Goal: Task Accomplishment & Management: Use online tool/utility

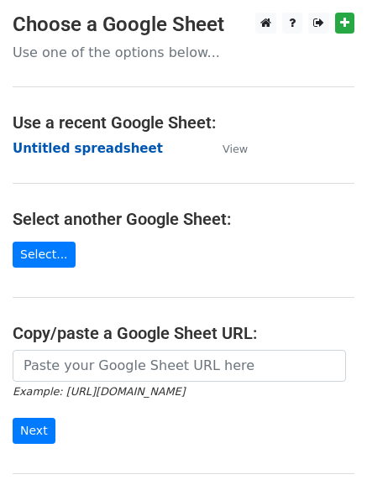
click at [83, 145] on strong "Untitled spreadsheet" at bounding box center [88, 148] width 150 height 15
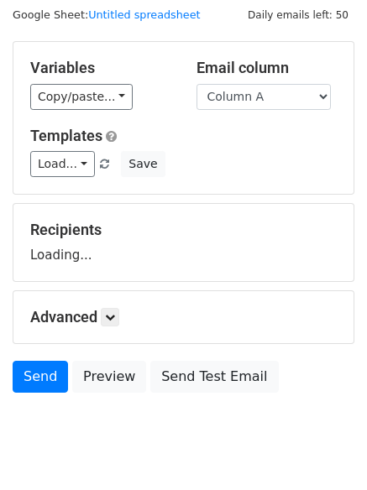
scroll to position [95, 0]
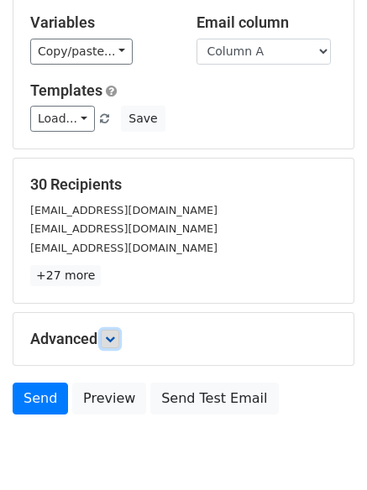
click at [115, 335] on icon at bounding box center [110, 339] width 10 height 10
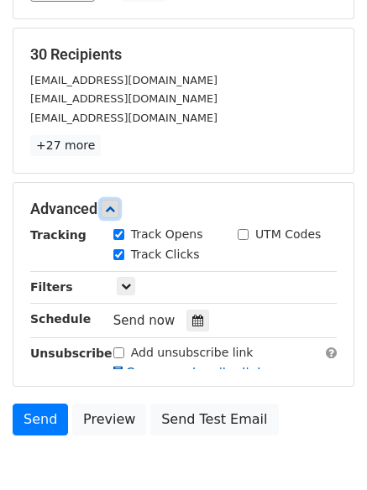
scroll to position [296, 0]
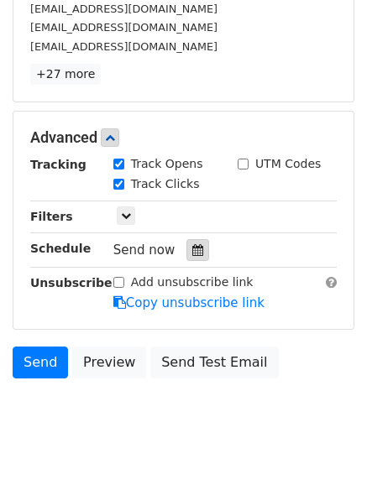
drag, startPoint x: 196, startPoint y: 248, endPoint x: 150, endPoint y: 238, distance: 46.3
click at [195, 247] on div at bounding box center [197, 250] width 23 height 22
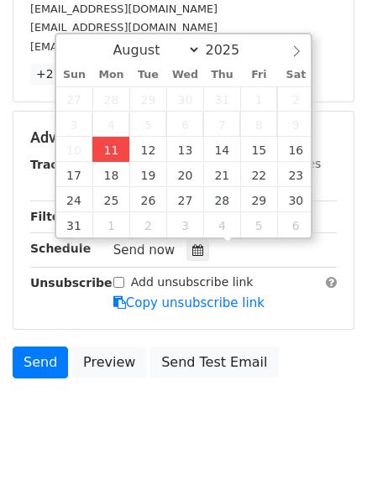
type input "2025-08-11 12:00"
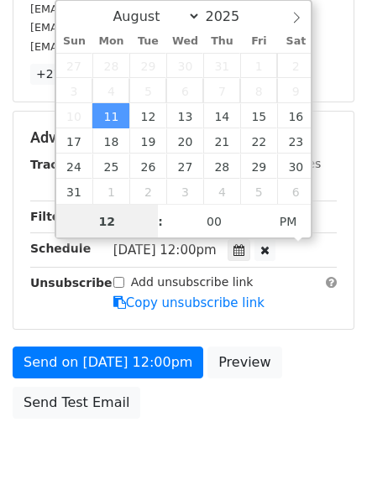
scroll to position [1, 0]
type input "4"
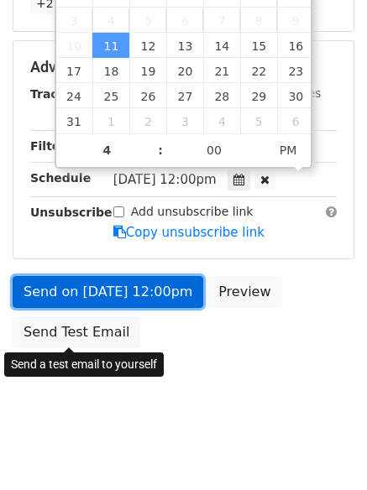
type input "2025-08-11 16:00"
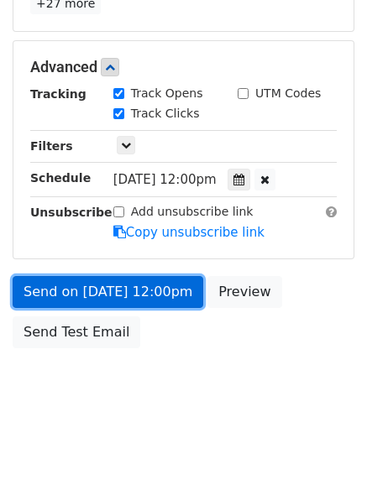
click at [110, 290] on link "Send on Aug 11 at 12:00pm" at bounding box center [108, 292] width 191 height 32
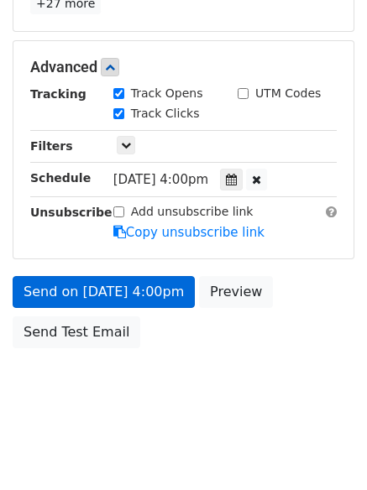
scroll to position [300, 0]
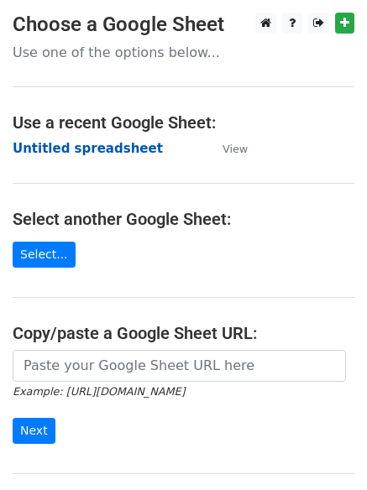
drag, startPoint x: 34, startPoint y: 138, endPoint x: 39, endPoint y: 150, distance: 13.6
click at [34, 138] on main "Choose a Google Sheet Use one of the options below... Use a recent Google Sheet…" at bounding box center [183, 273] width 367 height 521
click at [39, 151] on strong "Untitled spreadsheet" at bounding box center [88, 148] width 150 height 15
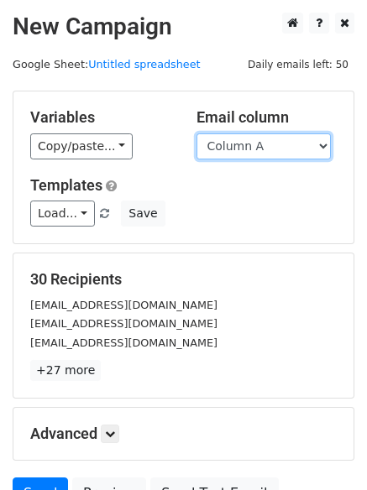
click at [251, 154] on select "Column A Column B Column C" at bounding box center [263, 146] width 134 height 26
select select "Column B"
click at [196, 133] on select "Column A Column B Column C" at bounding box center [263, 146] width 134 height 26
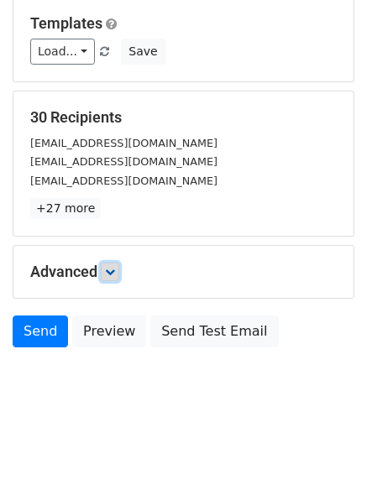
drag, startPoint x: 113, startPoint y: 274, endPoint x: 158, endPoint y: 292, distance: 48.2
click at [114, 274] on icon at bounding box center [110, 272] width 10 height 10
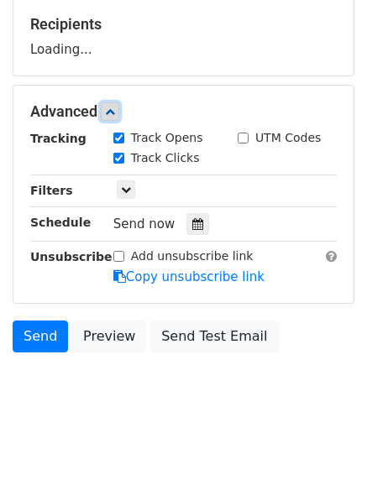
scroll to position [257, 0]
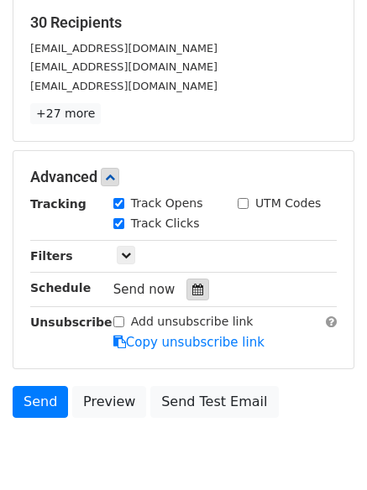
click at [192, 290] on icon at bounding box center [197, 290] width 11 height 12
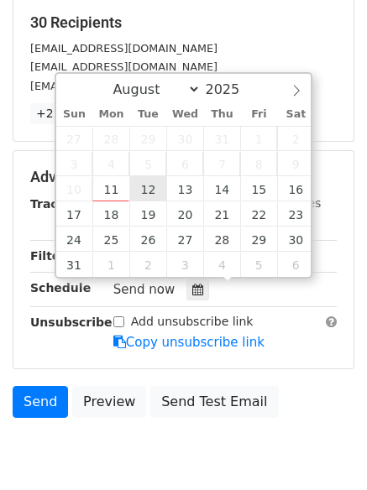
type input "2025-08-12 12:00"
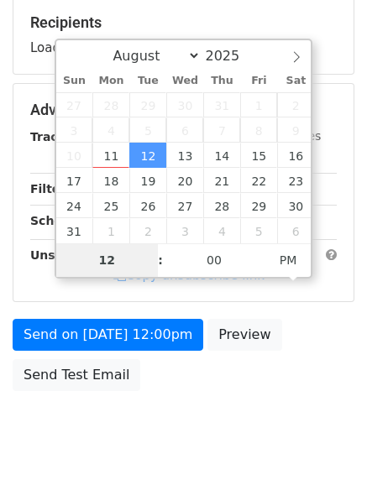
type input "5"
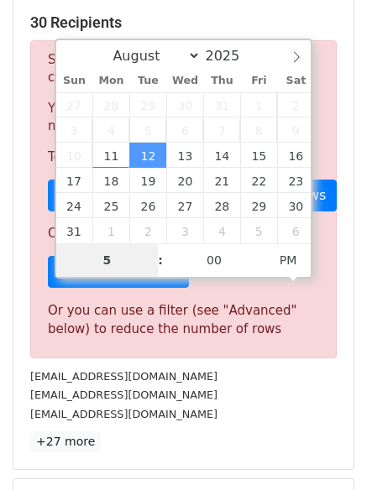
scroll to position [695, 0]
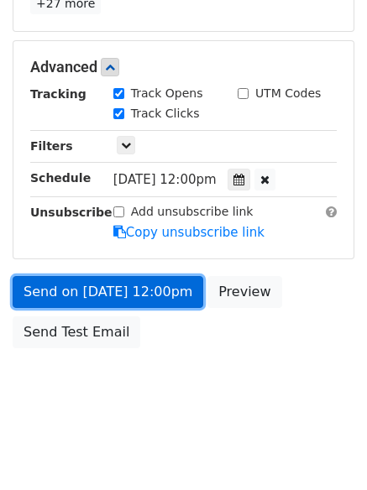
type input "2025-08-12 17:00"
click at [130, 295] on link "Send on Aug 12 at 12:00pm" at bounding box center [108, 292] width 191 height 32
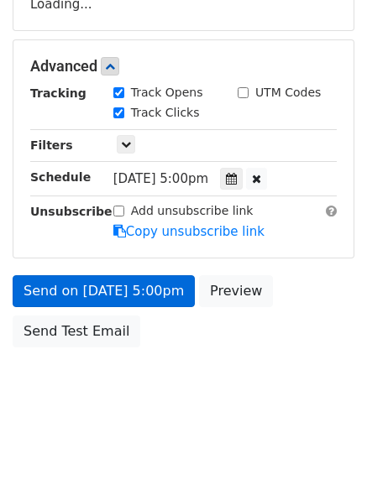
scroll to position [300, 0]
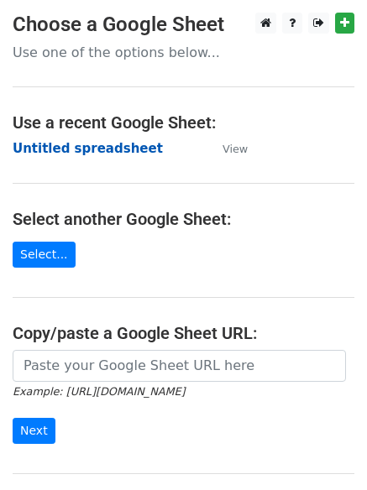
click at [65, 144] on strong "Untitled spreadsheet" at bounding box center [88, 148] width 150 height 15
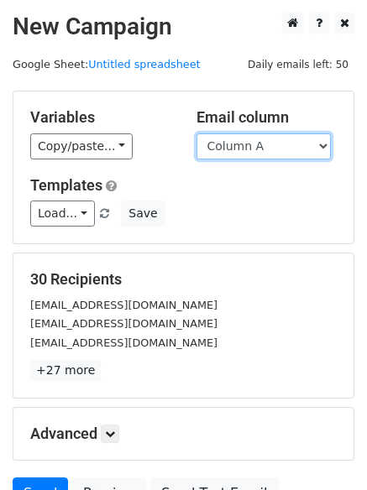
click at [268, 147] on select "Column A Column B Column C" at bounding box center [263, 146] width 134 height 26
select select "Column C"
click at [196, 133] on select "Column A Column B Column C" at bounding box center [263, 146] width 134 height 26
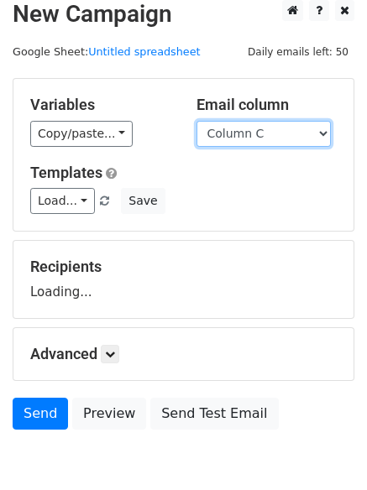
scroll to position [95, 0]
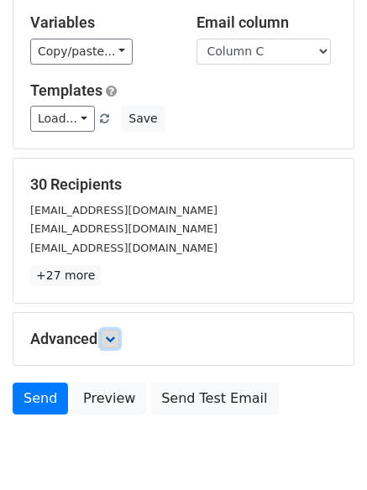
click at [111, 335] on icon at bounding box center [110, 339] width 10 height 10
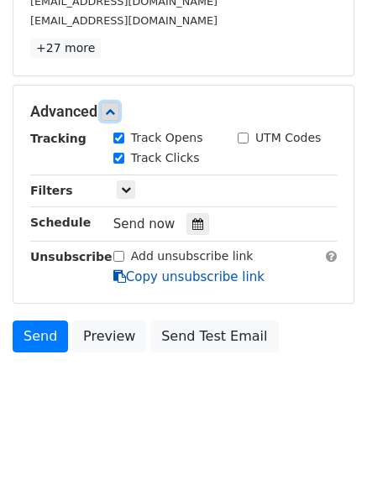
scroll to position [323, 0]
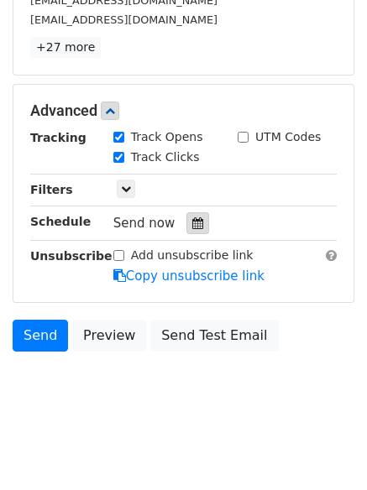
click at [196, 217] on div at bounding box center [197, 223] width 23 height 22
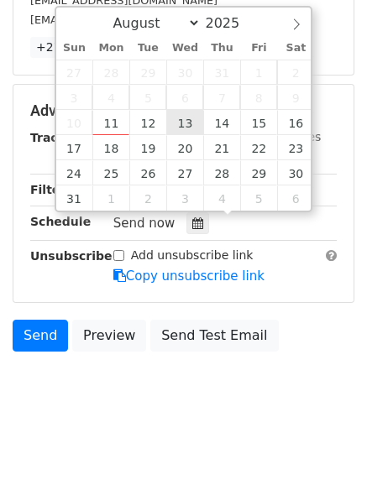
type input "2025-08-13 12:00"
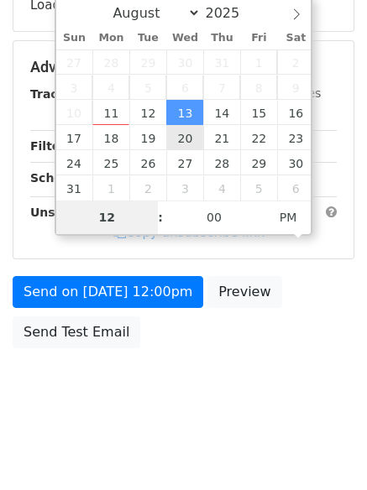
type input "6"
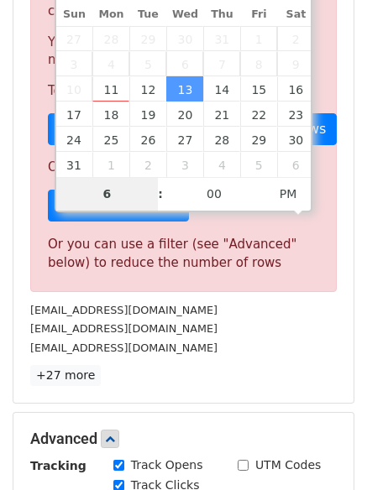
scroll to position [695, 0]
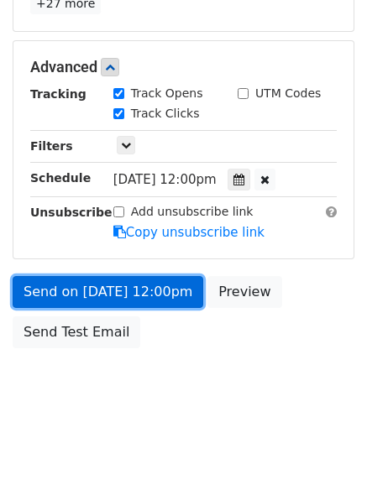
type input "2025-08-13 18:00"
click at [102, 280] on link "Send on Aug 13 at 12:00pm" at bounding box center [108, 292] width 191 height 32
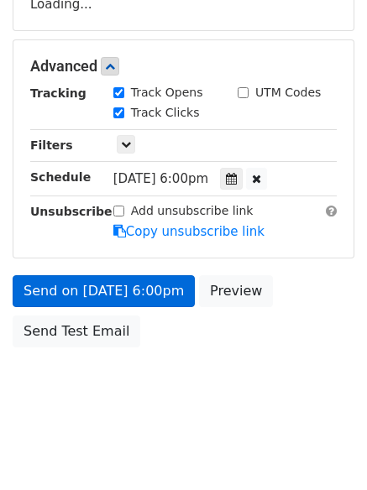
scroll to position [300, 0]
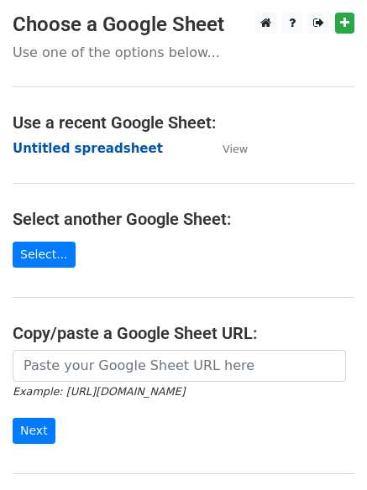
click at [48, 144] on strong "Untitled spreadsheet" at bounding box center [88, 148] width 150 height 15
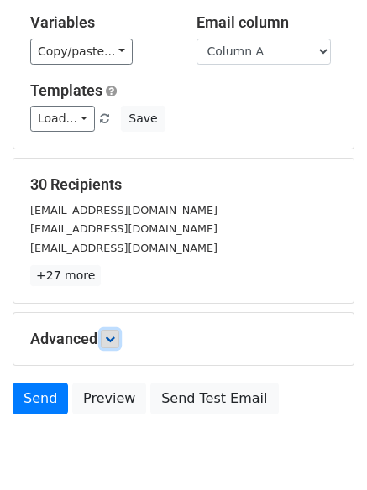
click at [113, 345] on link at bounding box center [110, 339] width 18 height 18
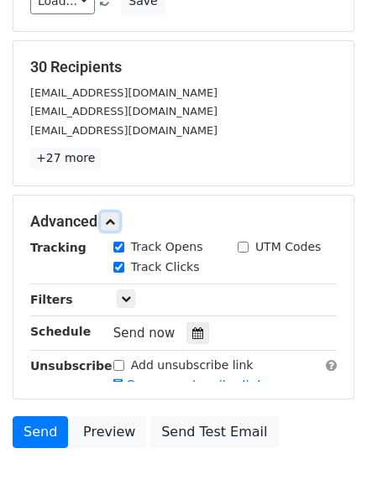
scroll to position [309, 0]
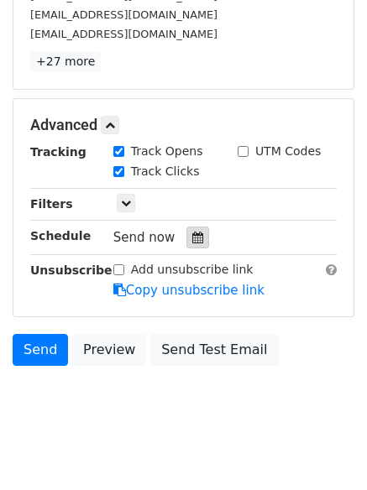
click at [192, 241] on icon at bounding box center [197, 238] width 11 height 12
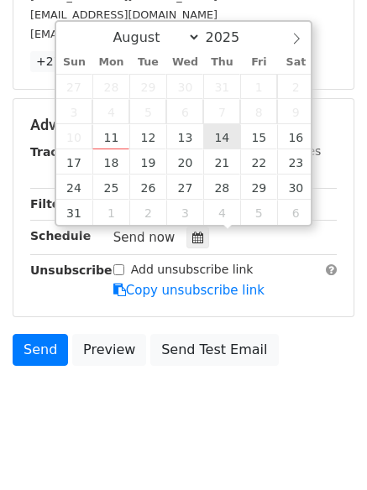
type input "[DATE] 12:00"
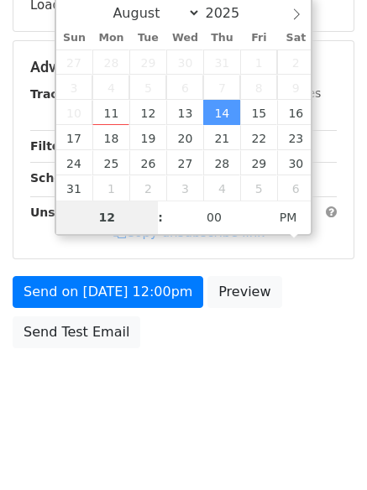
type input "7"
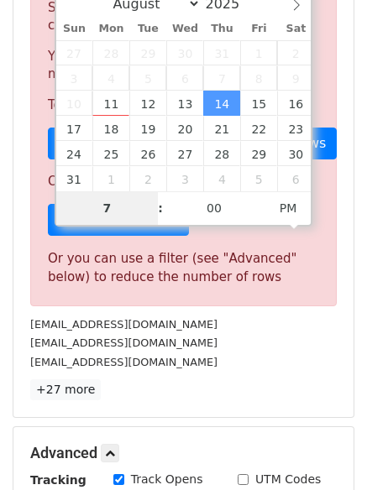
scroll to position [695, 0]
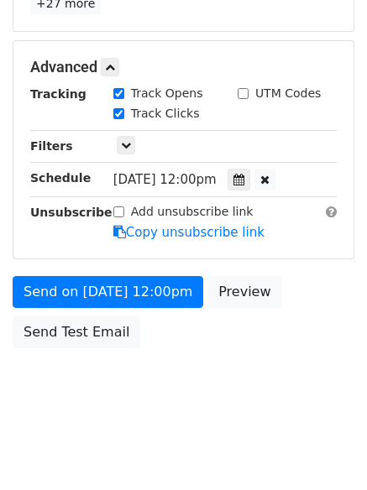
type input "[DATE] 19:00"
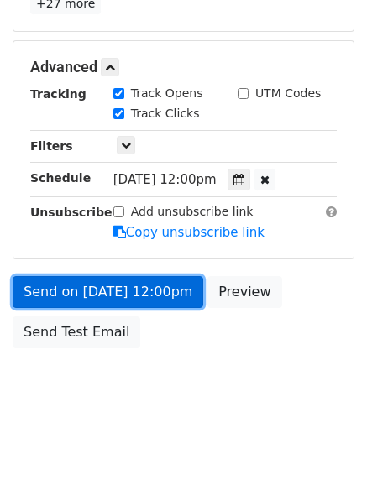
click at [120, 291] on link "Send on [DATE] 12:00pm" at bounding box center [108, 292] width 191 height 32
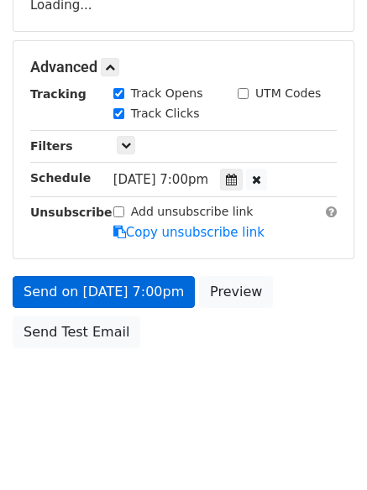
scroll to position [367, 0]
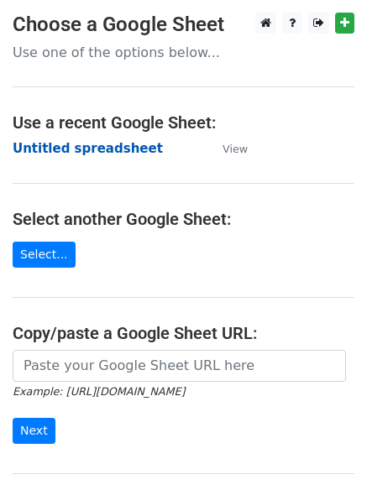
click at [56, 153] on strong "Untitled spreadsheet" at bounding box center [88, 148] width 150 height 15
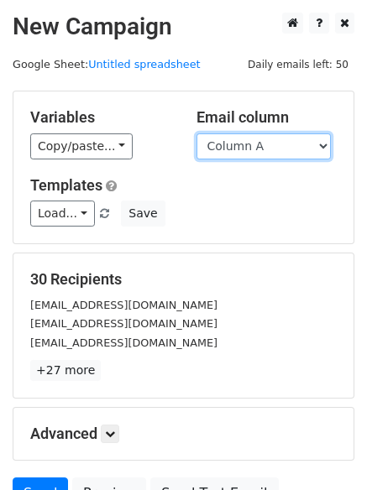
click at [261, 150] on select "Column A Column B Column C" at bounding box center [263, 146] width 134 height 26
select select "Column B"
click at [196, 133] on select "Column A Column B Column C" at bounding box center [263, 146] width 134 height 26
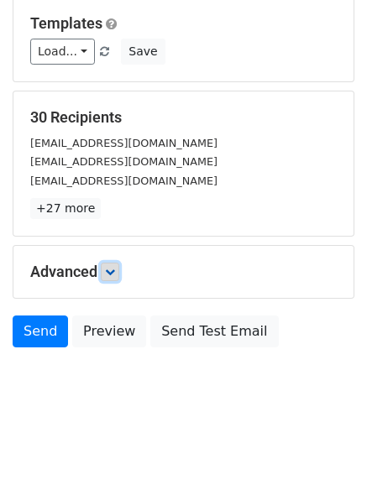
click at [110, 263] on link at bounding box center [110, 272] width 18 height 18
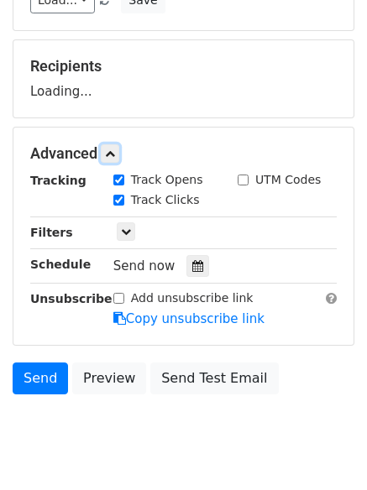
scroll to position [259, 0]
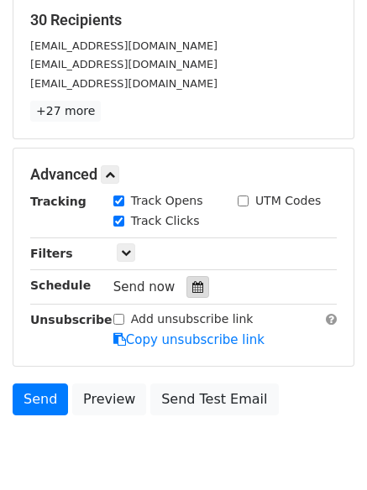
click at [198, 292] on div at bounding box center [197, 287] width 23 height 22
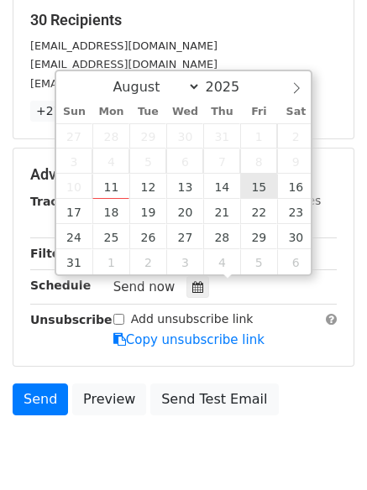
type input "2025-08-15 12:00"
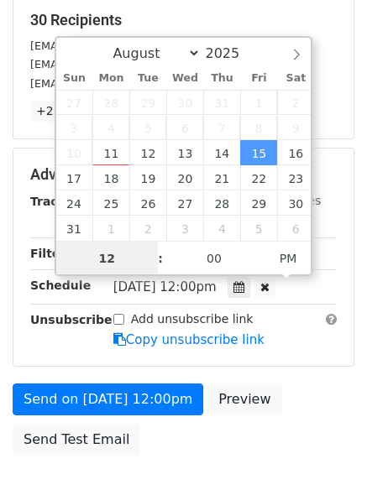
scroll to position [1, 0]
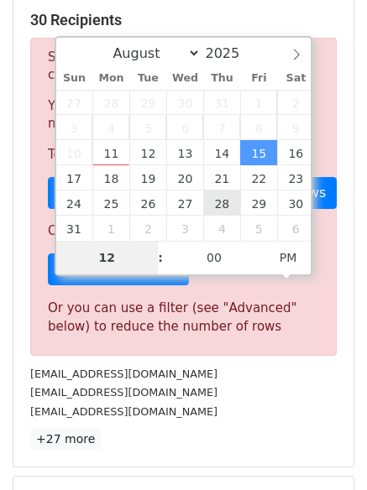
type input "8"
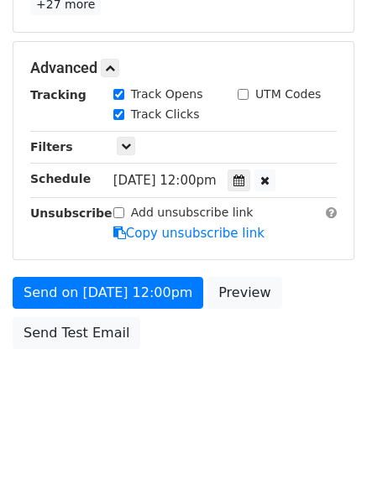
scroll to position [695, 0]
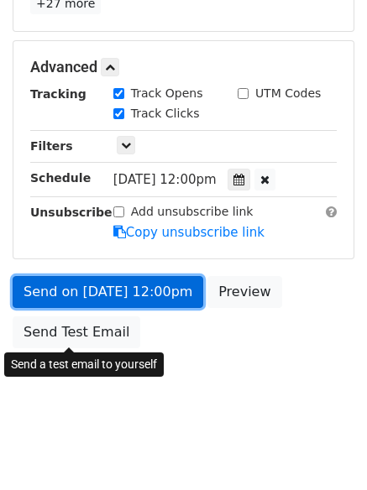
type input "2025-08-15 20:00"
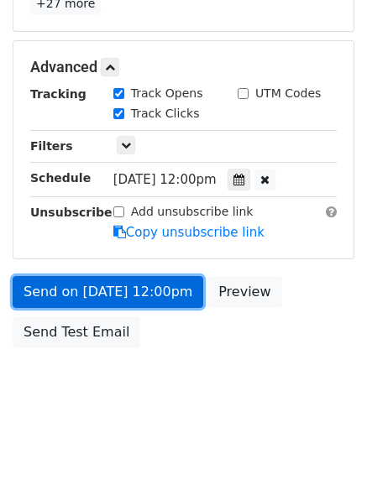
click at [98, 291] on link "Send on Aug 15 at 12:00pm" at bounding box center [108, 292] width 191 height 32
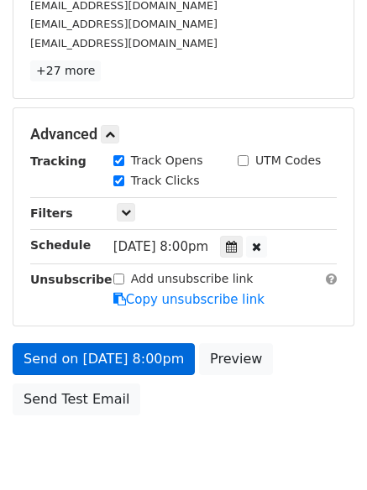
scroll to position [367, 0]
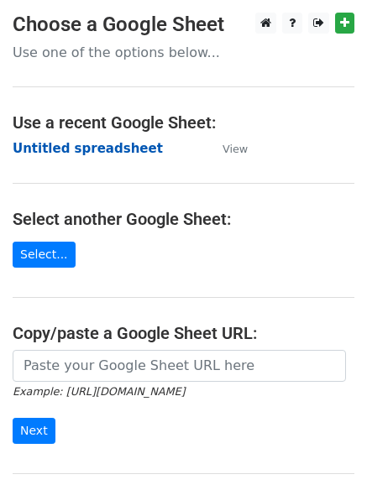
click at [47, 143] on strong "Untitled spreadsheet" at bounding box center [88, 148] width 150 height 15
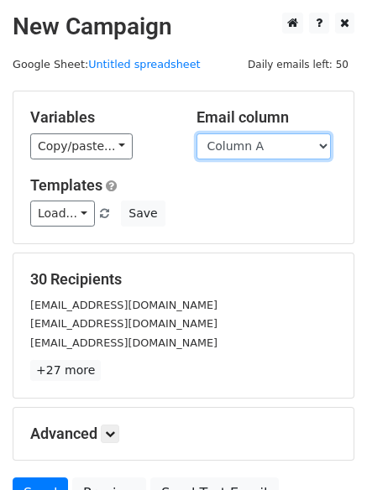
drag, startPoint x: 0, startPoint y: 0, endPoint x: 243, endPoint y: 153, distance: 287.4
click at [247, 152] on select "Column A Column B Column C" at bounding box center [263, 146] width 134 height 26
select select "Column C"
click at [196, 133] on select "Column A Column B Column C" at bounding box center [263, 146] width 134 height 26
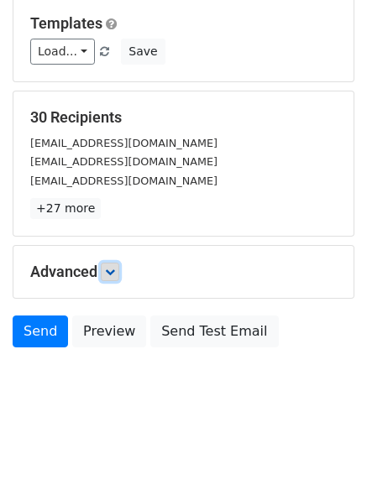
click at [119, 264] on link at bounding box center [110, 272] width 18 height 18
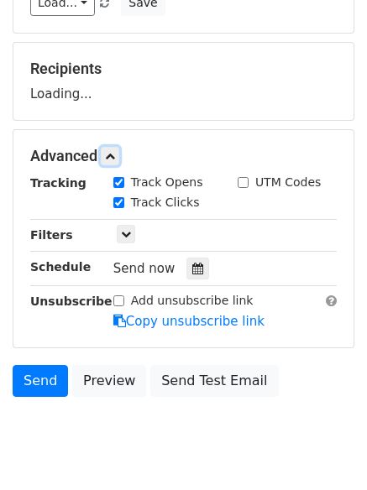
scroll to position [259, 0]
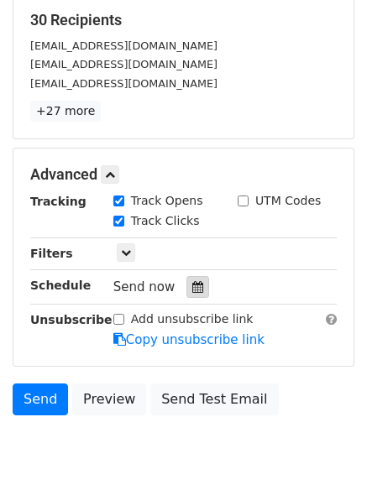
click at [192, 286] on icon at bounding box center [197, 287] width 11 height 12
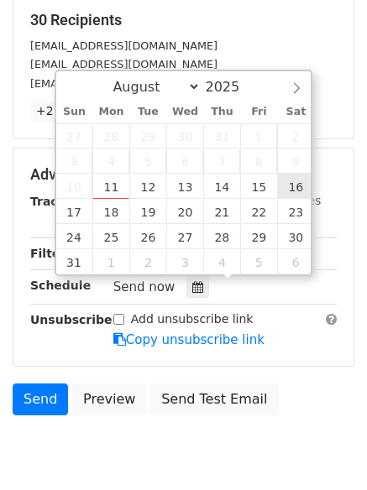
type input "[DATE] 12:00"
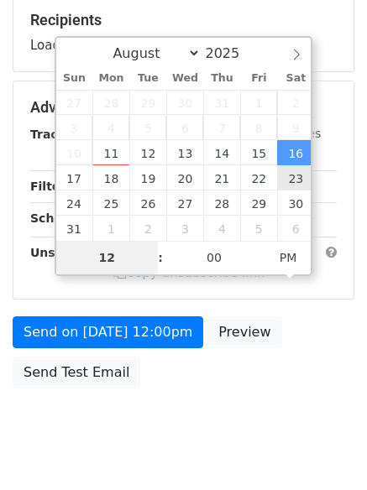
type input "9"
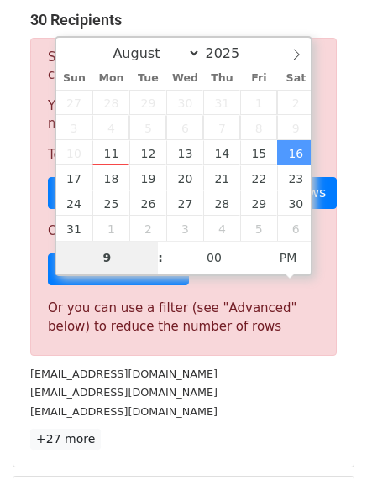
scroll to position [695, 0]
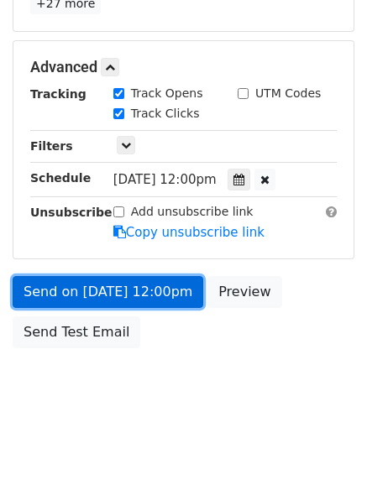
type input "[DATE] 21:00"
click at [86, 286] on link "Send on [DATE] 12:00pm" at bounding box center [108, 292] width 191 height 32
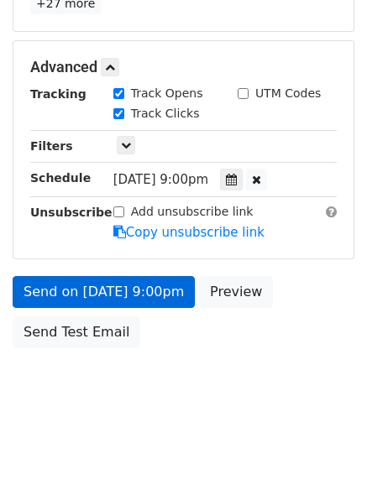
scroll to position [300, 0]
